Goal: Information Seeking & Learning: Learn about a topic

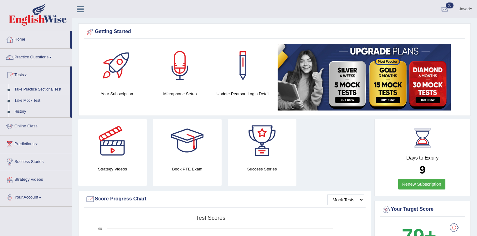
click at [26, 89] on link "Take Practice Sectional Test" at bounding box center [41, 89] width 58 height 11
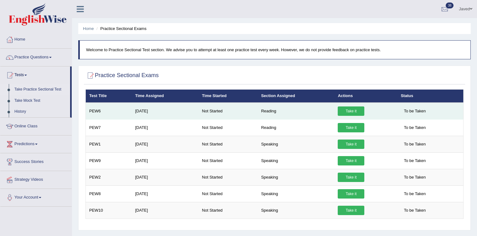
click at [350, 110] on link "Take it" at bounding box center [350, 111] width 27 height 9
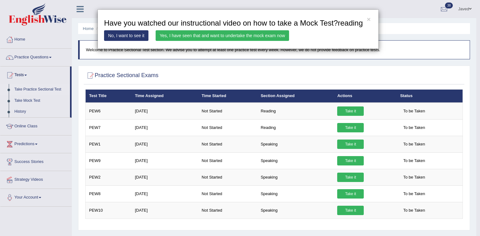
click at [230, 36] on link "Yes, I have seen that and want to undertake the mock exam now" at bounding box center [223, 35] width 134 height 11
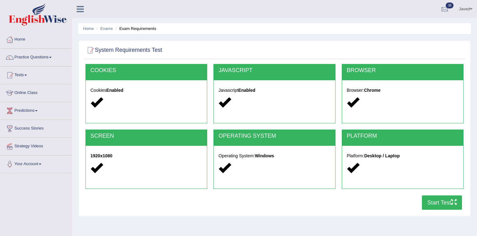
click at [448, 207] on button "Start Test" at bounding box center [442, 203] width 40 height 14
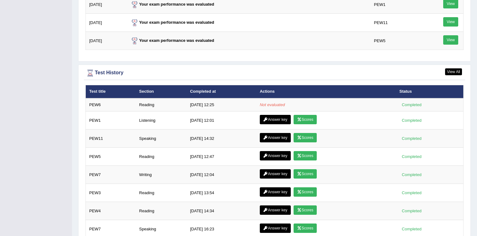
scroll to position [838, 0]
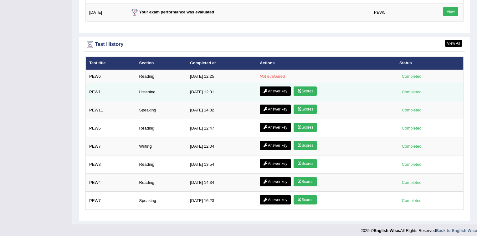
click at [264, 89] on icon at bounding box center [265, 91] width 5 height 4
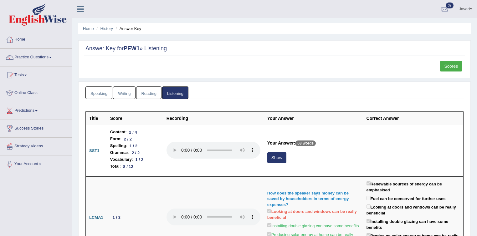
click at [456, 62] on link "Scores" at bounding box center [451, 66] width 22 height 11
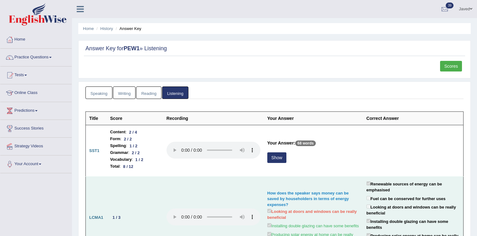
scroll to position [100, 0]
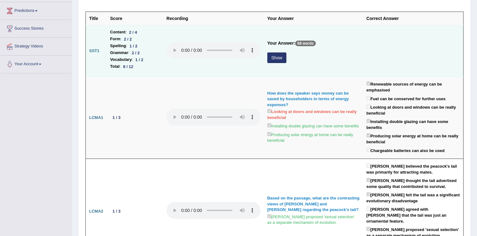
click at [279, 56] on button "Show" at bounding box center [276, 58] width 19 height 11
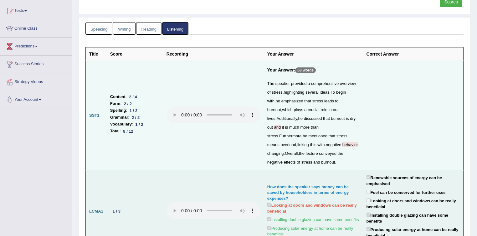
scroll to position [63, 0]
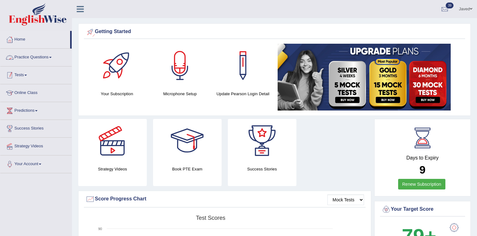
click at [18, 76] on link "Tests" at bounding box center [35, 75] width 71 height 16
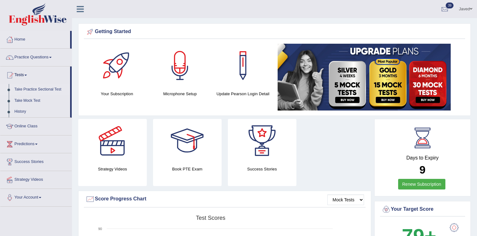
click at [40, 89] on link "Take Practice Sectional Test" at bounding box center [41, 89] width 58 height 11
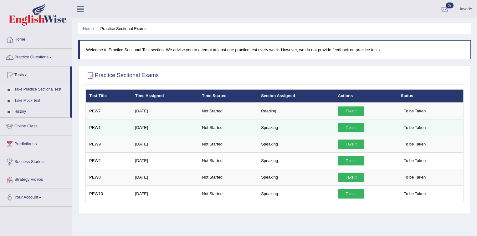
click at [350, 126] on link "Take it" at bounding box center [350, 127] width 27 height 9
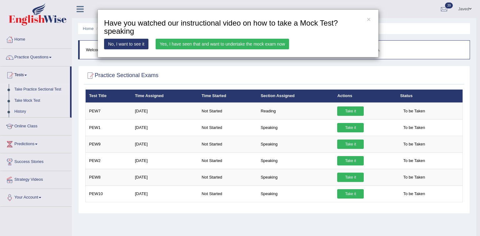
click at [256, 46] on link "Yes, I have seen that and want to undertake the mock exam now" at bounding box center [223, 44] width 134 height 11
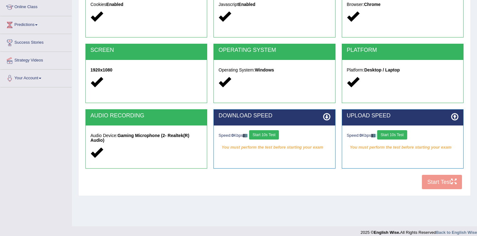
scroll to position [92, 0]
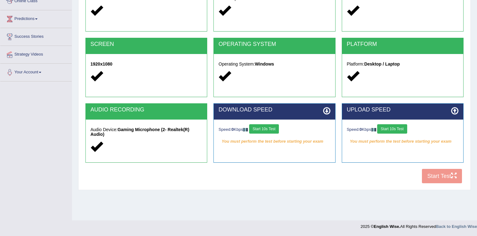
click at [270, 129] on button "Start 10s Test" at bounding box center [264, 128] width 30 height 9
click at [391, 129] on button "Start 10s Test" at bounding box center [392, 128] width 30 height 9
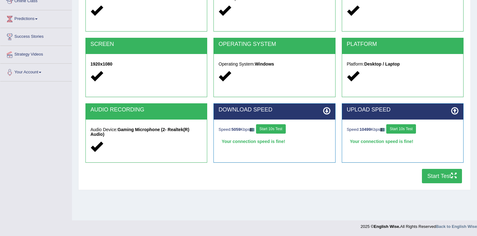
click at [443, 180] on button "Start Test" at bounding box center [442, 176] width 40 height 14
